Goal: Find specific page/section: Find specific page/section

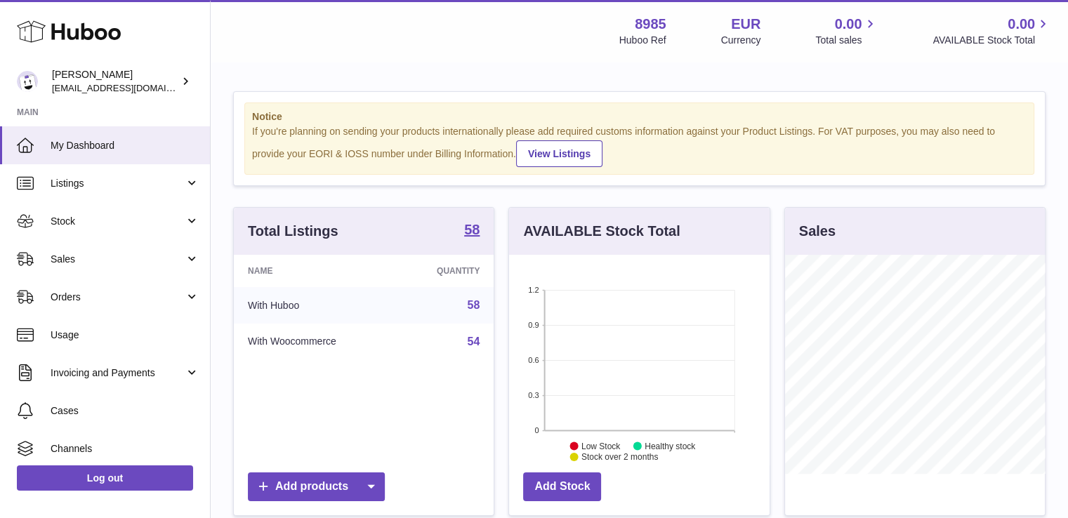
scroll to position [219, 260]
click at [79, 253] on span "Sales" at bounding box center [118, 259] width 134 height 13
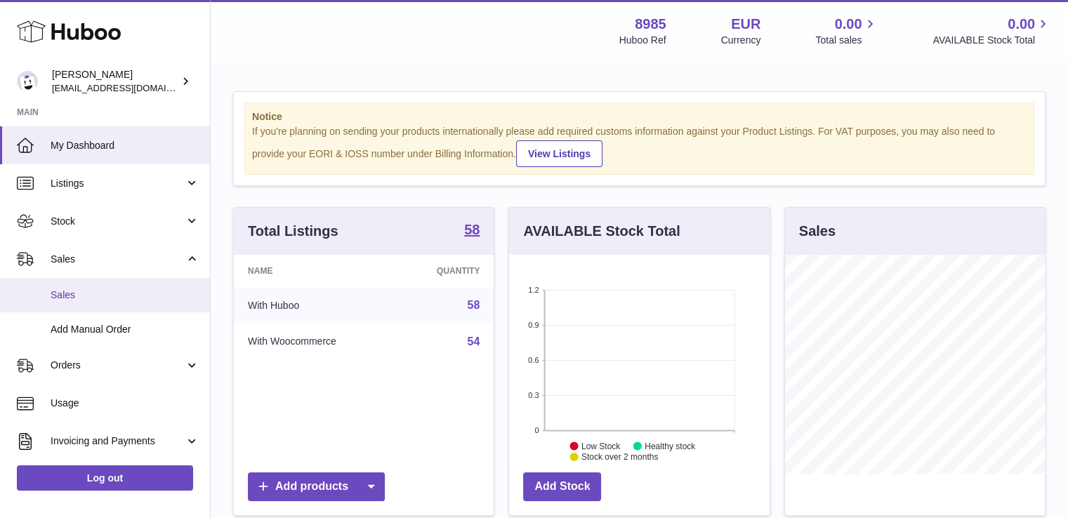
click at [67, 295] on span "Sales" at bounding box center [125, 295] width 149 height 13
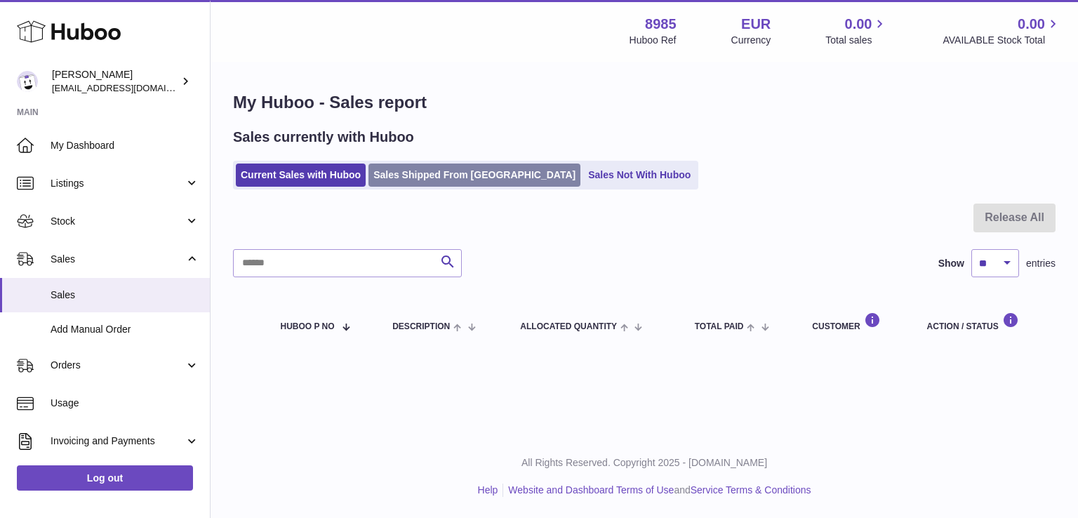
click at [440, 175] on link "Sales Shipped From [GEOGRAPHIC_DATA]" at bounding box center [475, 175] width 212 height 23
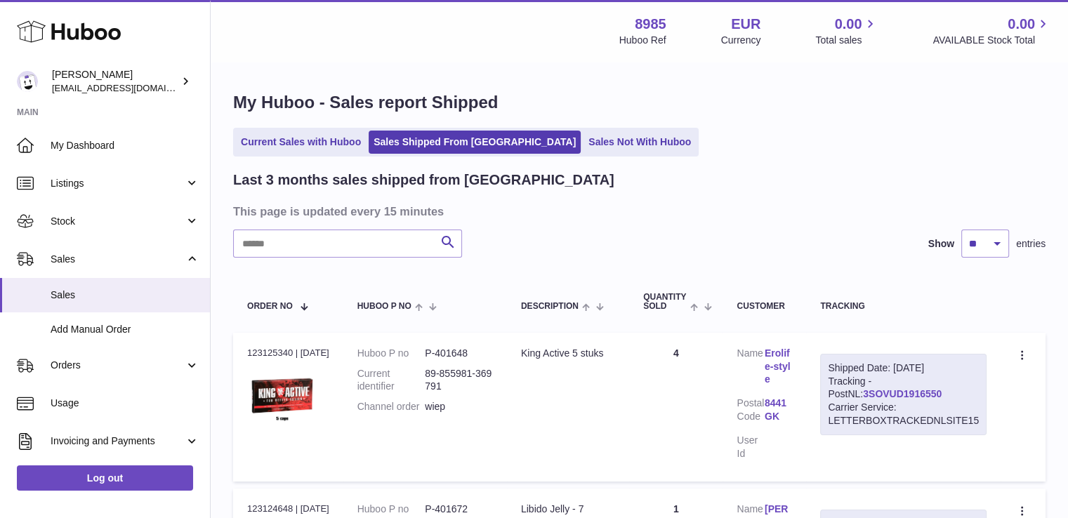
click at [875, 391] on link "3SOVUD1916550" at bounding box center [902, 393] width 79 height 11
